Goal: Download file/media

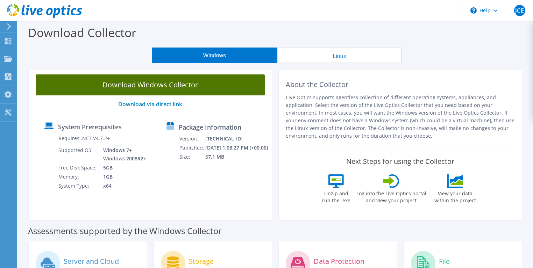
click at [198, 88] on link "Download Windows Collector" at bounding box center [150, 84] width 229 height 21
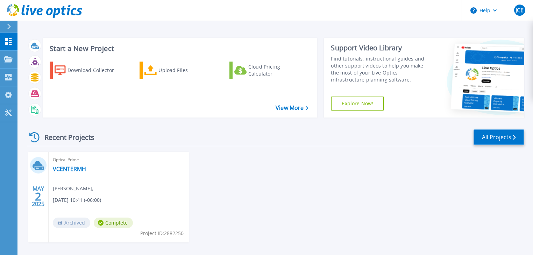
click at [494, 135] on link "All Projects" at bounding box center [498, 137] width 51 height 16
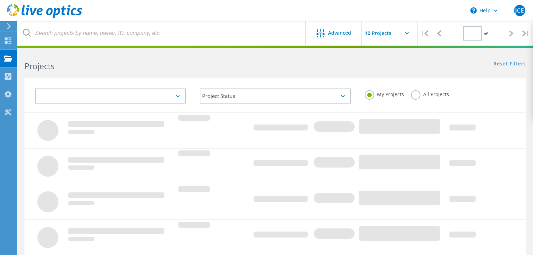
type input "1"
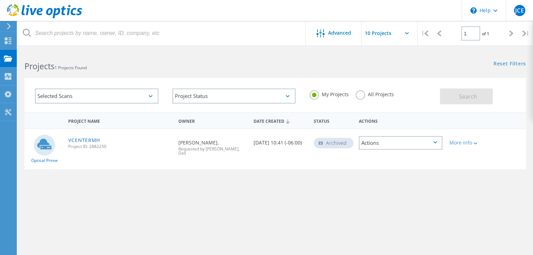
click at [404, 35] on input "text" at bounding box center [397, 33] width 70 height 24
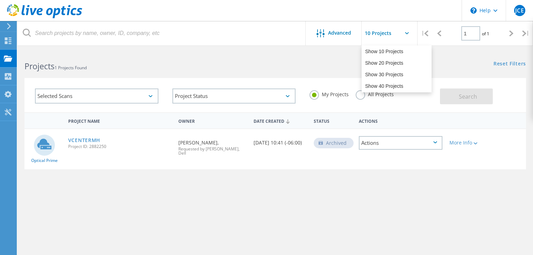
click at [390, 7] on header "\n Help Explore Helpful Articles Contact Support JCE End User [PERSON_NAME] Esc…" at bounding box center [266, 10] width 533 height 21
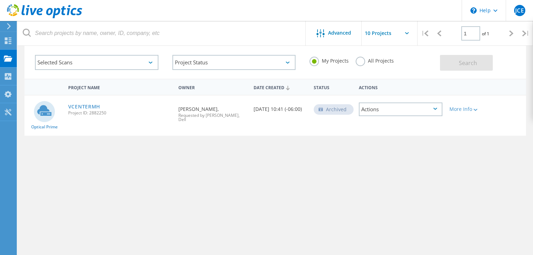
scroll to position [67, 0]
